Goal: Task Accomplishment & Management: Manage account settings

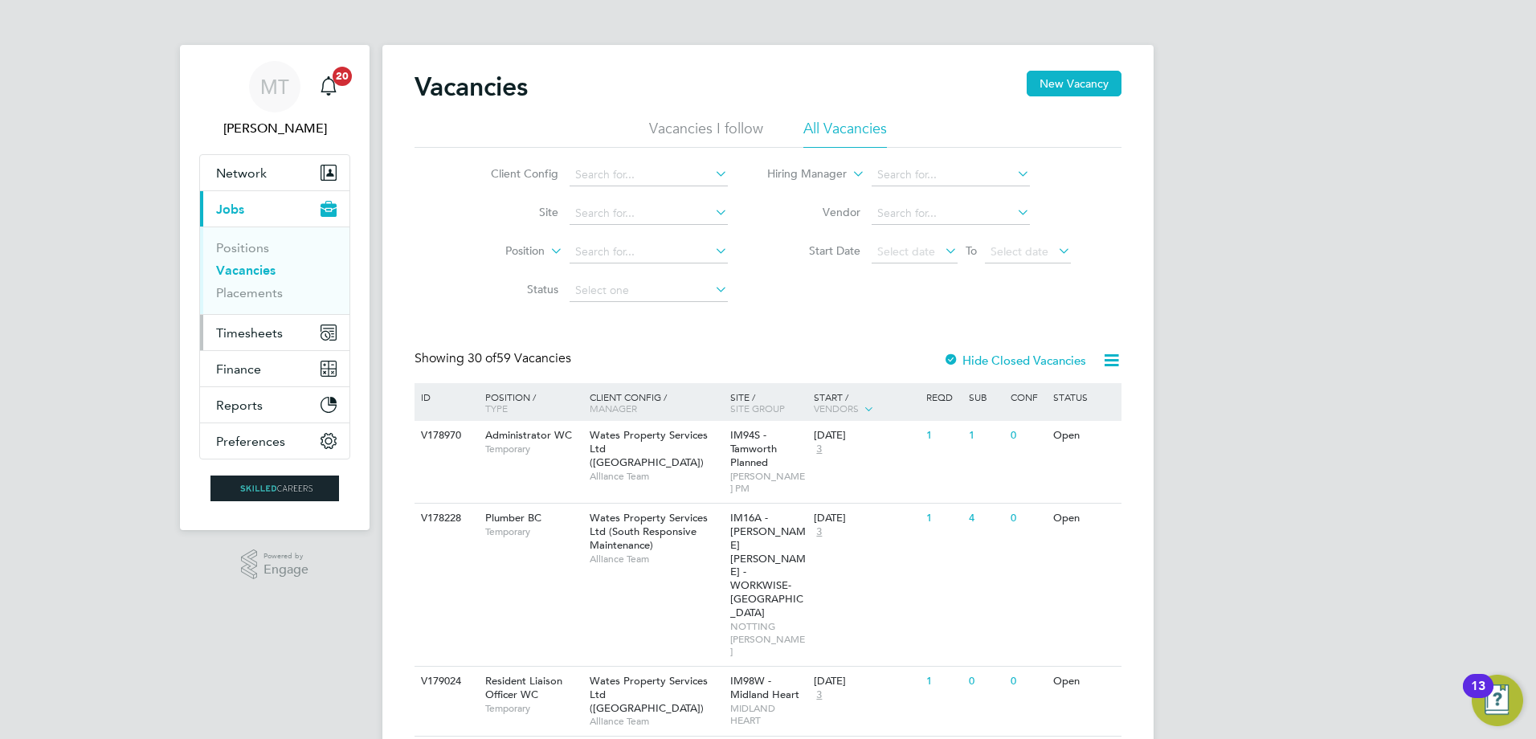
click at [262, 330] on span "Timesheets" at bounding box center [249, 332] width 67 height 15
click at [829, 176] on label "Hiring Manager" at bounding box center [800, 174] width 92 height 16
click at [766, 269] on li "Start Date Select date To Select date" at bounding box center [919, 252] width 343 height 39
click at [259, 334] on span "Timesheets" at bounding box center [249, 332] width 67 height 15
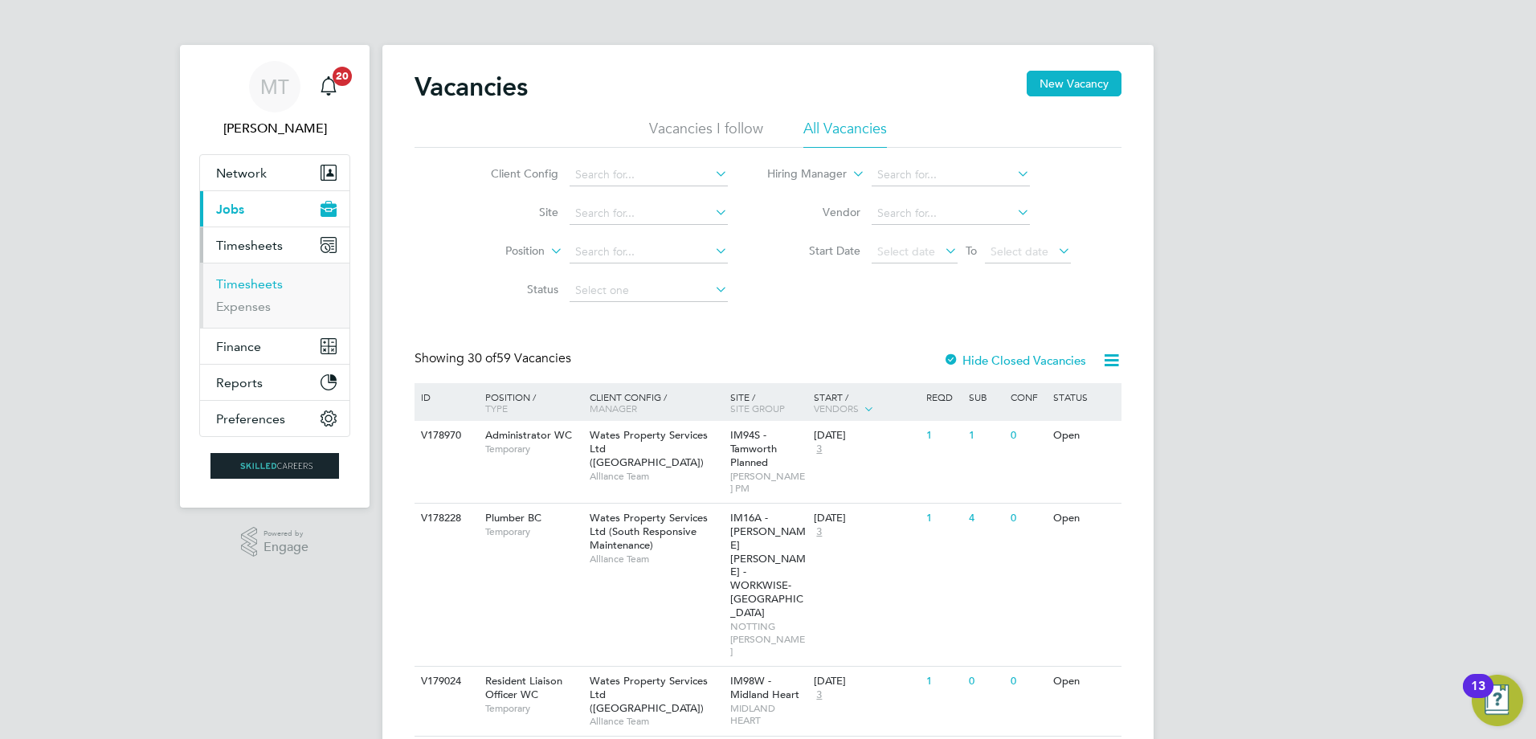
click at [264, 286] on link "Timesheets" at bounding box center [249, 283] width 67 height 15
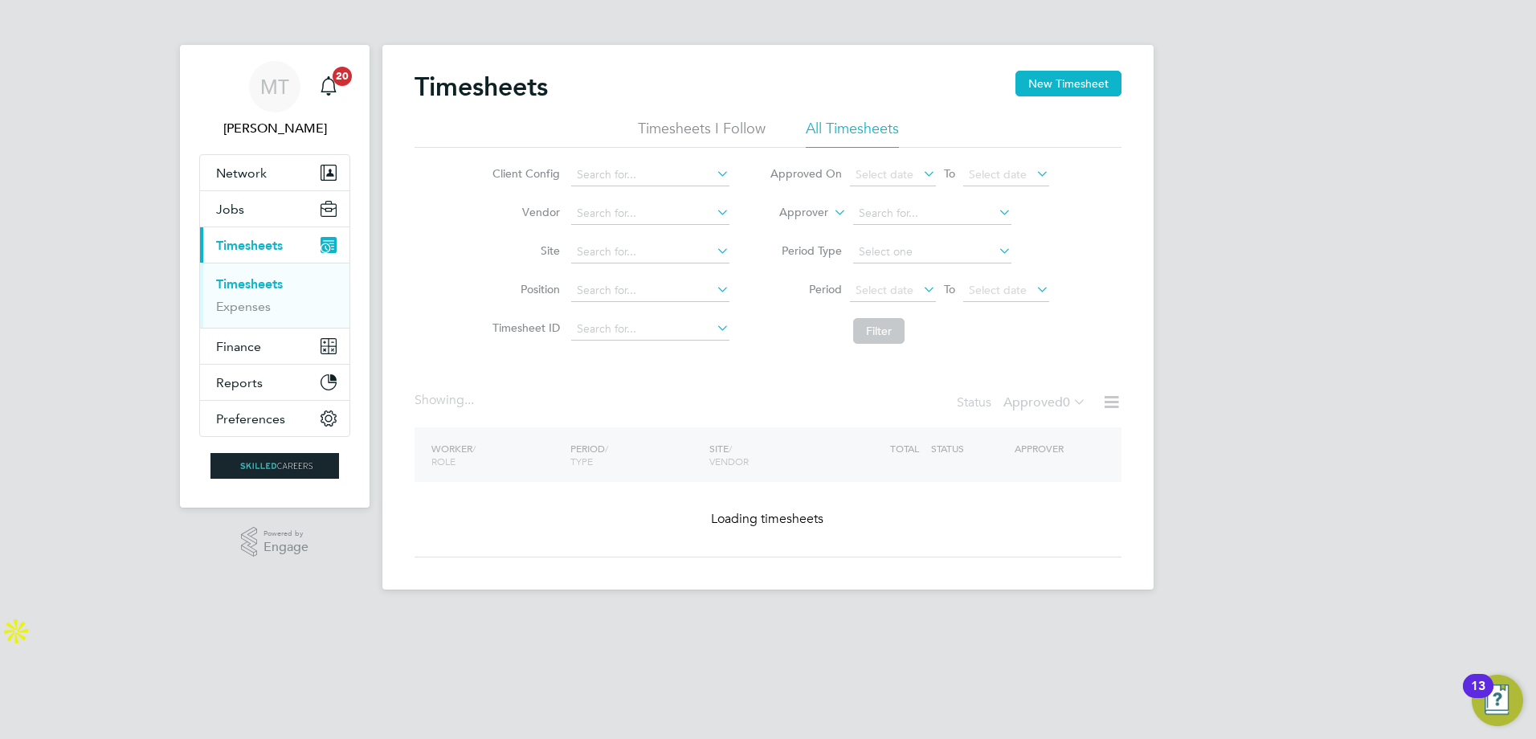
click at [831, 212] on icon at bounding box center [831, 208] width 0 height 14
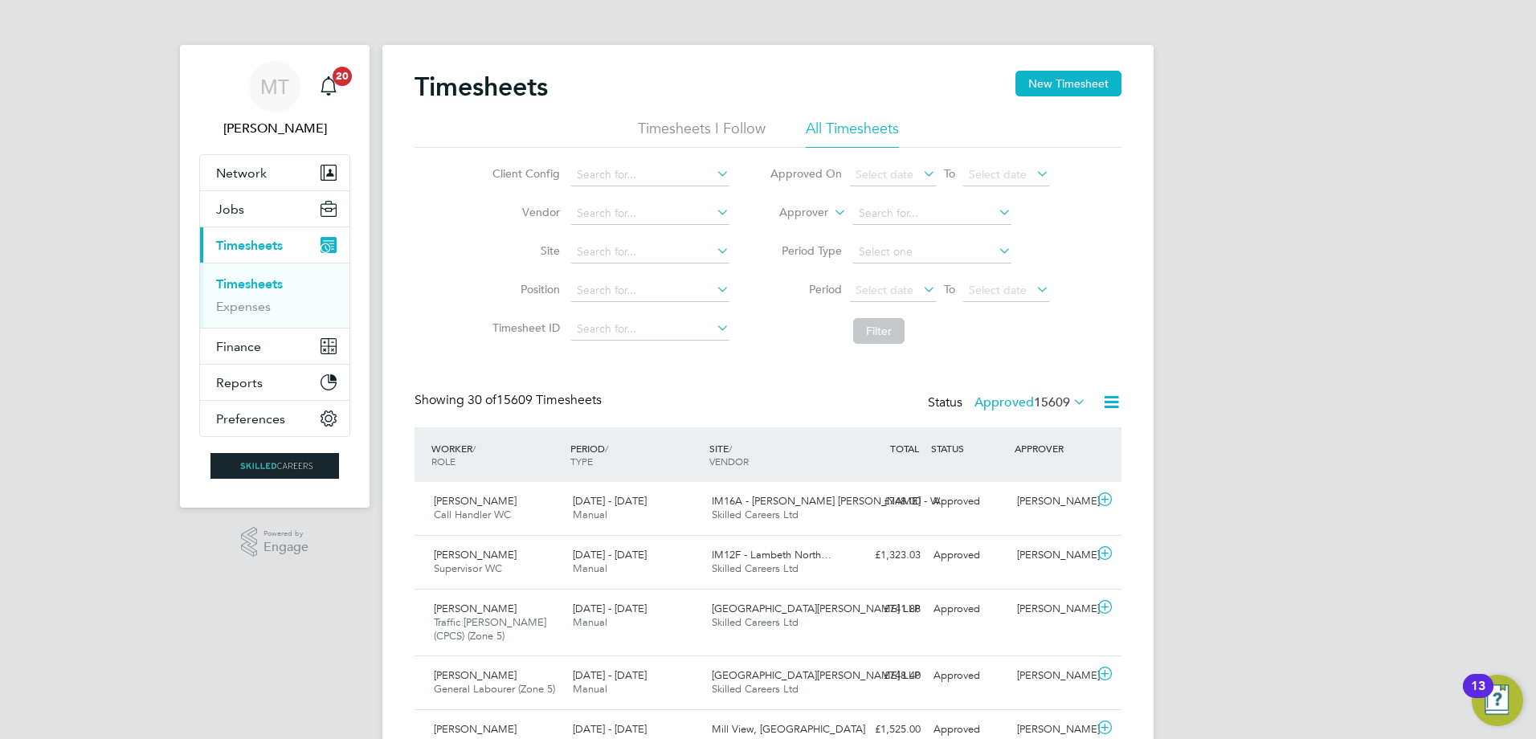
click at [811, 205] on li "Approver" at bounding box center [910, 213] width 320 height 39
click at [808, 212] on label "Approver" at bounding box center [792, 213] width 72 height 16
click at [780, 227] on li "Worker" at bounding box center [789, 231] width 80 height 21
click at [876, 215] on input at bounding box center [932, 213] width 158 height 22
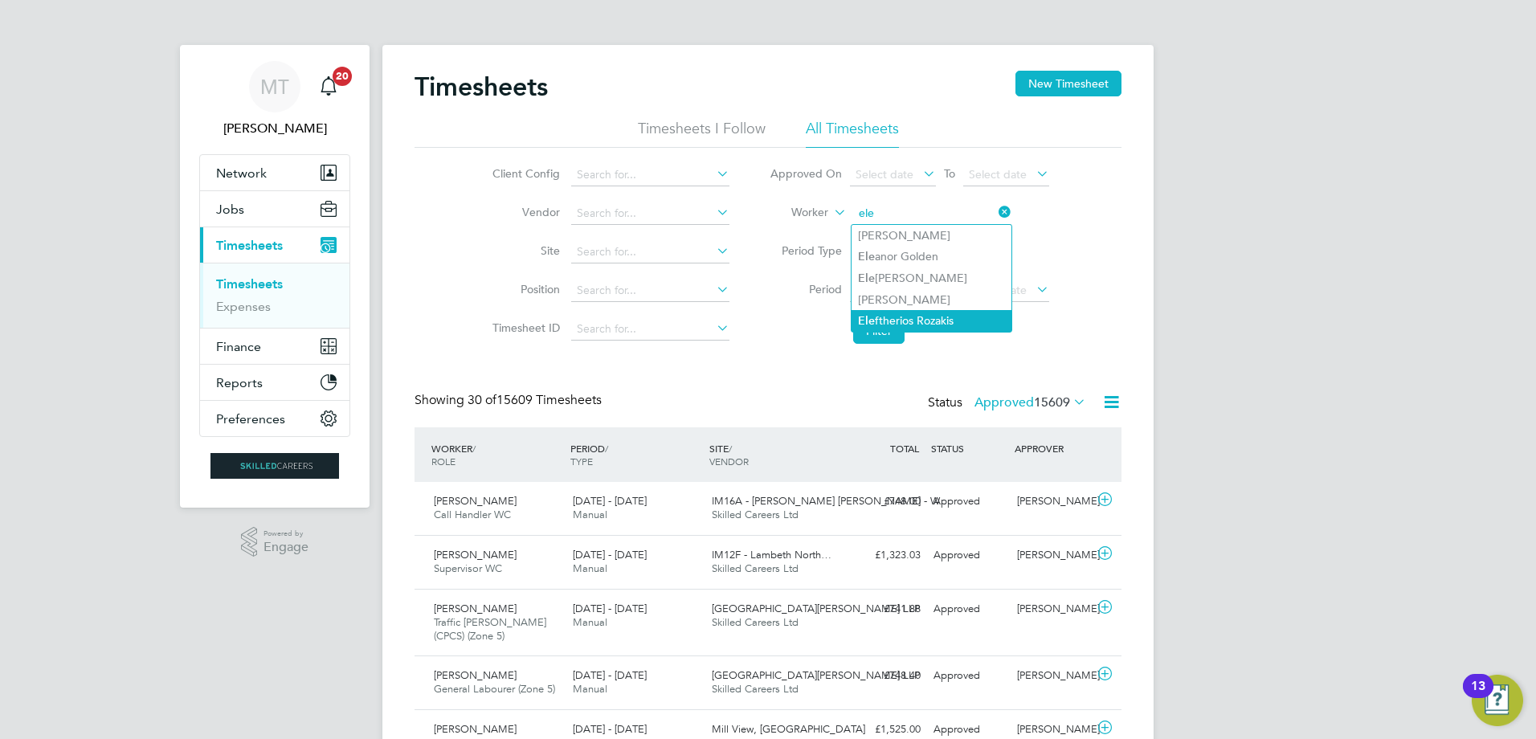
click at [900, 313] on li "Ele ftherios Rozakis" at bounding box center [932, 321] width 160 height 22
type input "Eleftherios Rozakis"
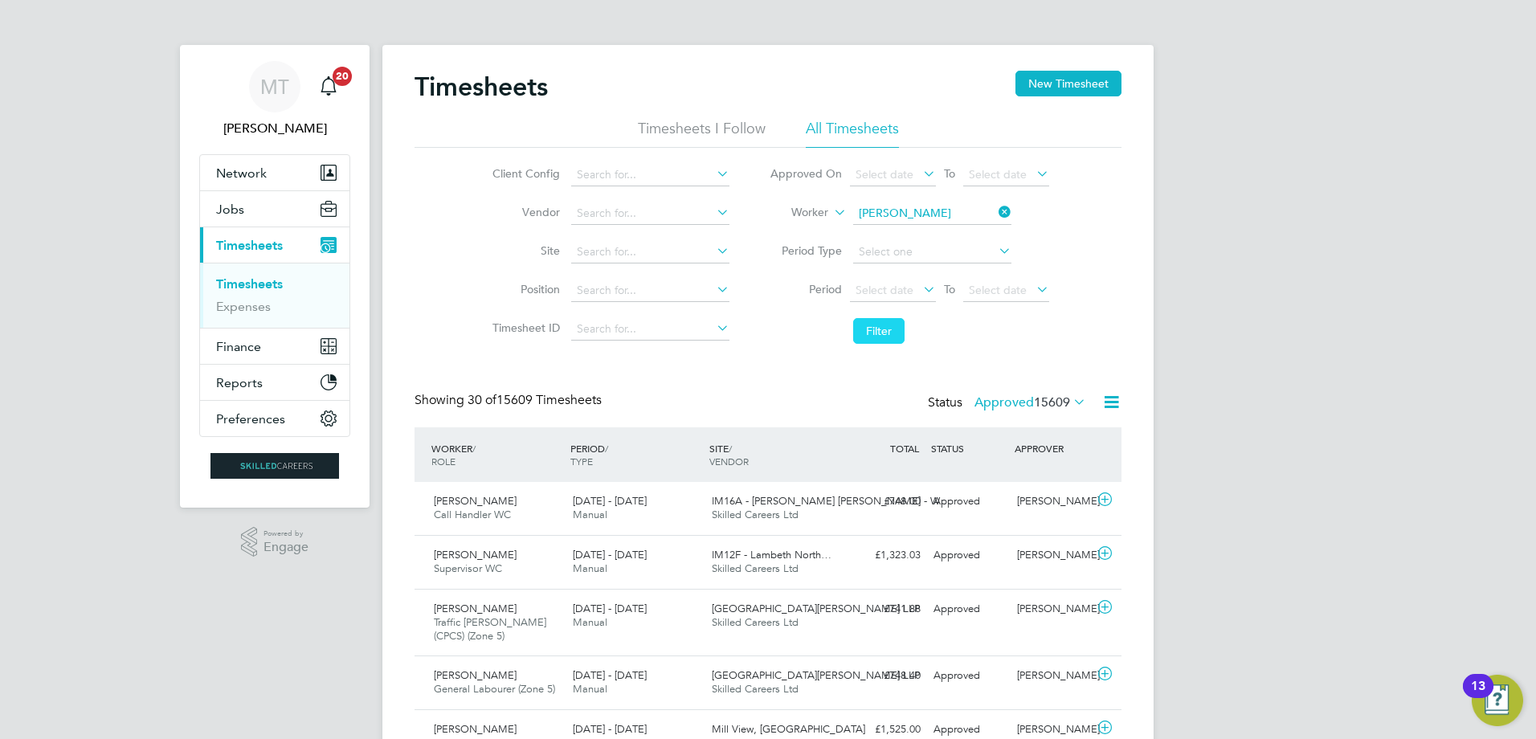
click at [889, 325] on button "Filter" at bounding box center [878, 331] width 51 height 26
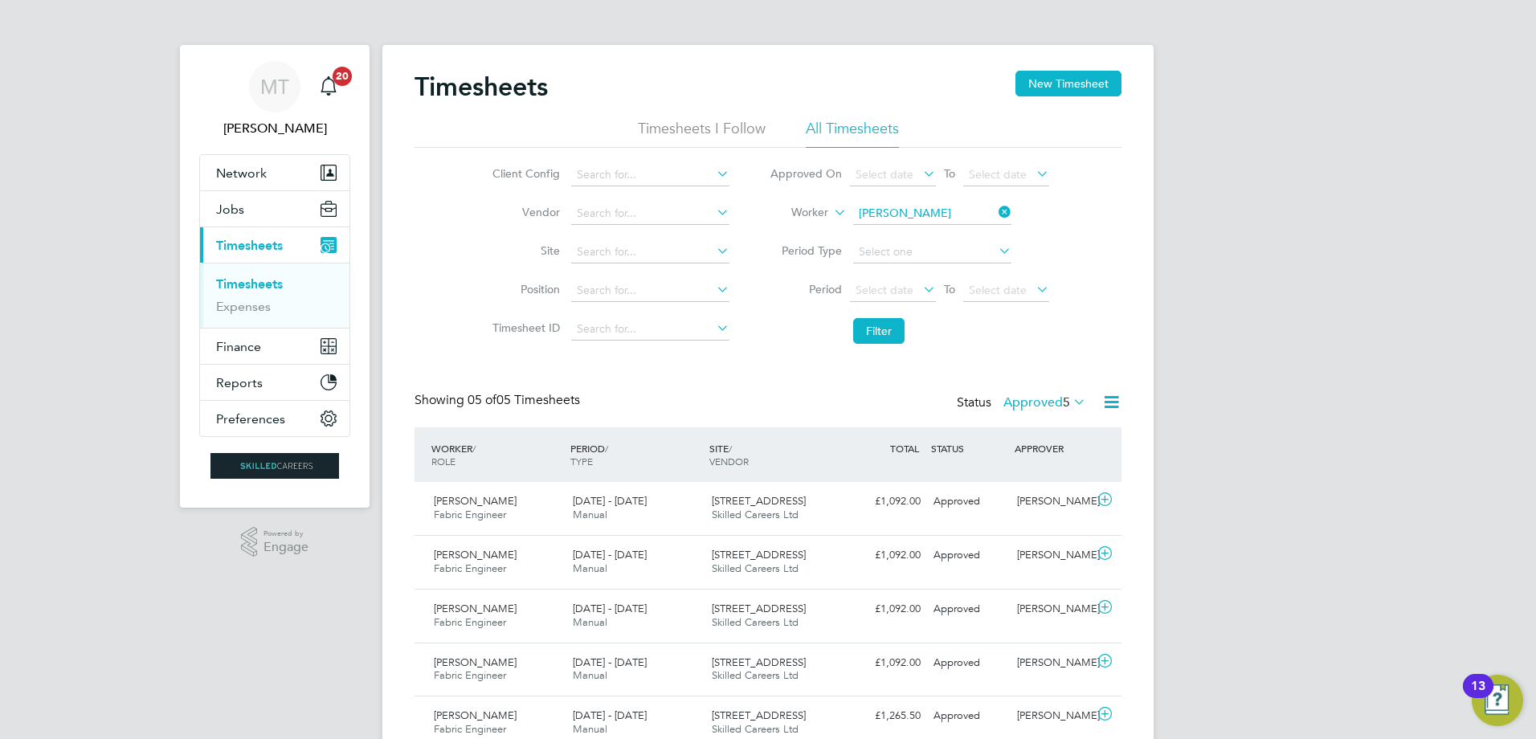
click at [1068, 399] on span "5" at bounding box center [1066, 402] width 7 height 16
click at [1039, 472] on li "Submitted" at bounding box center [1047, 476] width 74 height 22
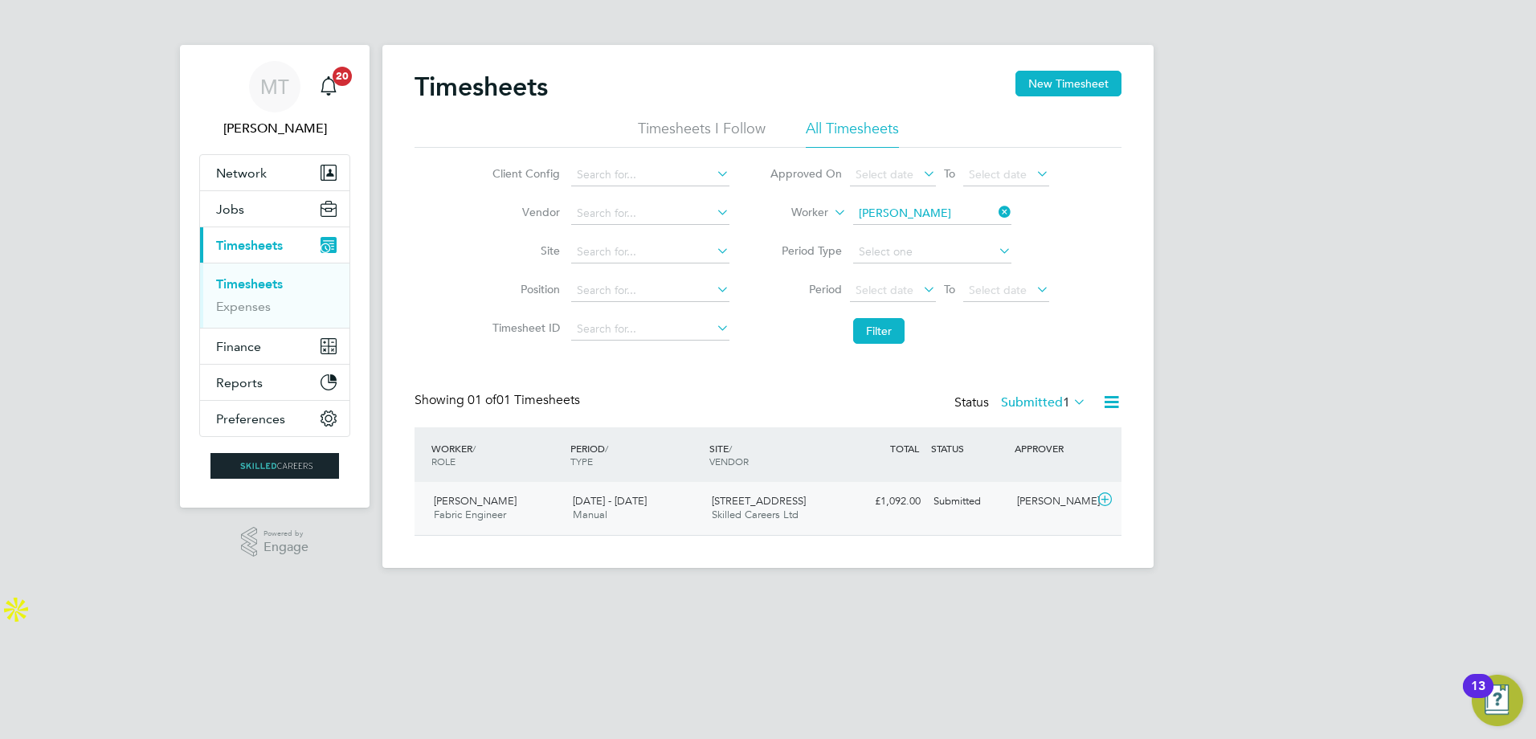
click at [917, 526] on div "Eleftherios Rozakis Fabric Engineer 16 - 22 Aug 2025 16 - 22 Aug 2025 Manual 36…" at bounding box center [768, 508] width 707 height 53
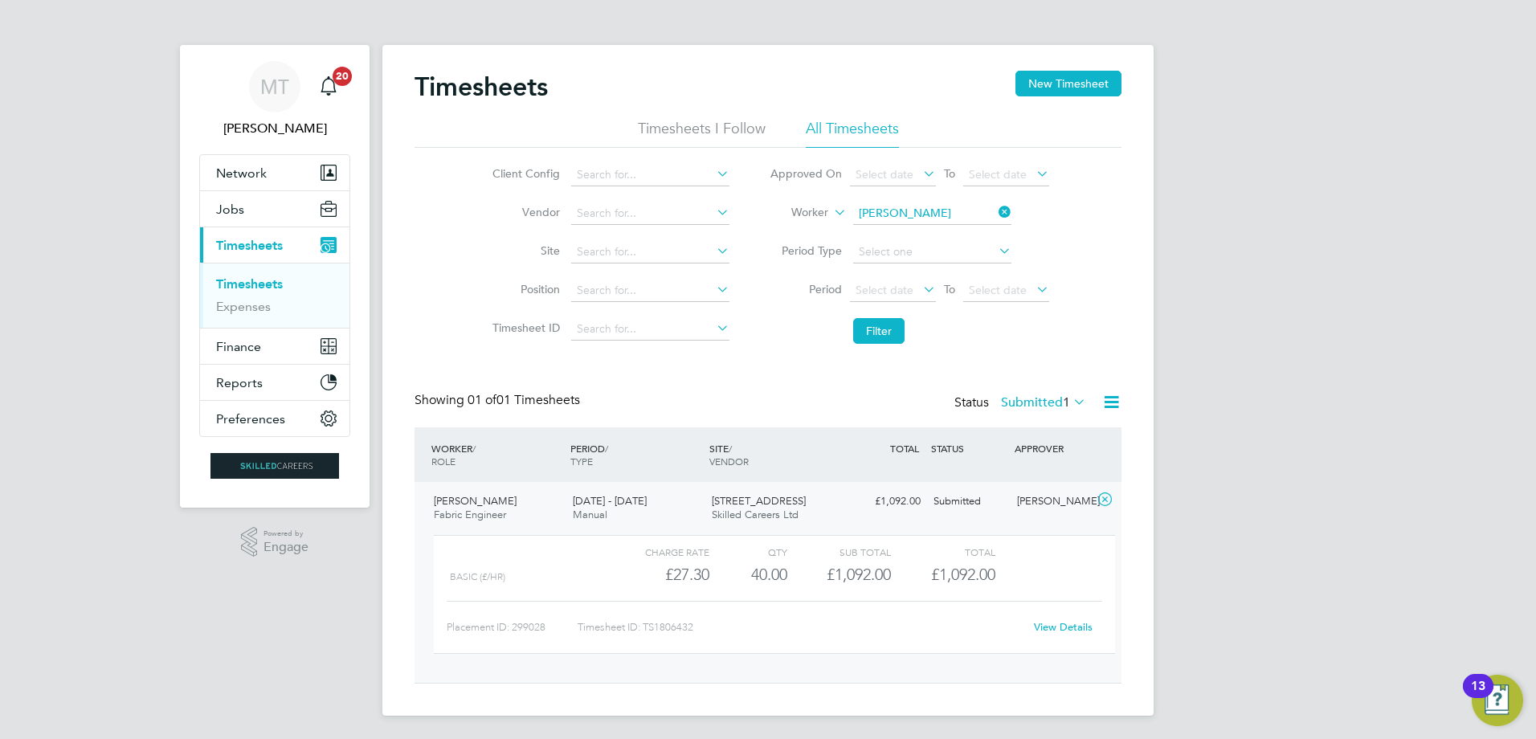
click at [1058, 627] on link "View Details" at bounding box center [1063, 627] width 59 height 14
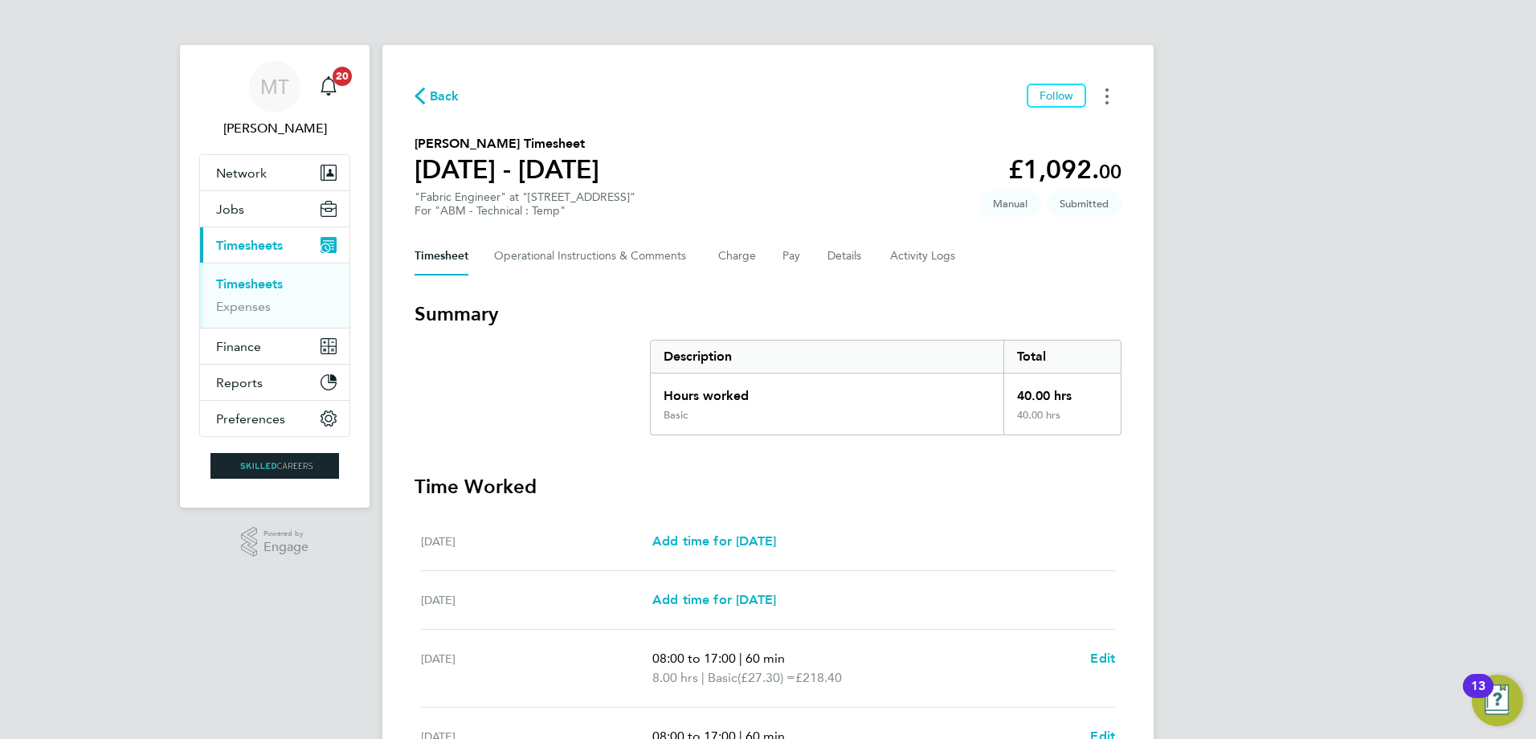
click at [1104, 99] on button "Timesheets Menu" at bounding box center [1107, 96] width 29 height 25
click at [1006, 161] on link "Download timesheet" at bounding box center [1025, 164] width 193 height 32
